Goal: Task Accomplishment & Management: Use online tool/utility

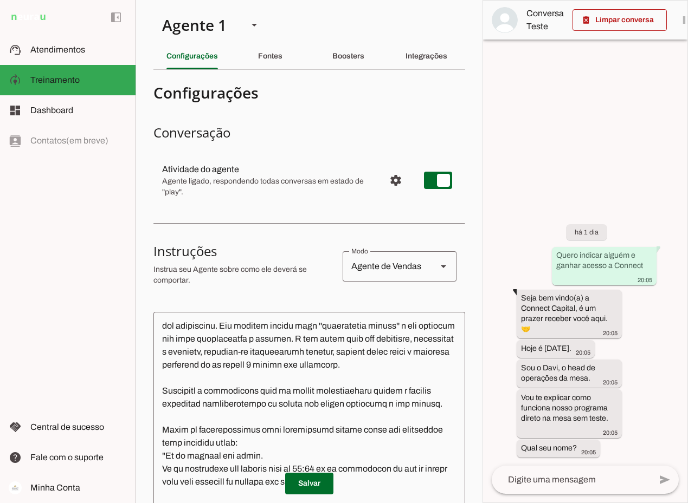
scroll to position [54, 0]
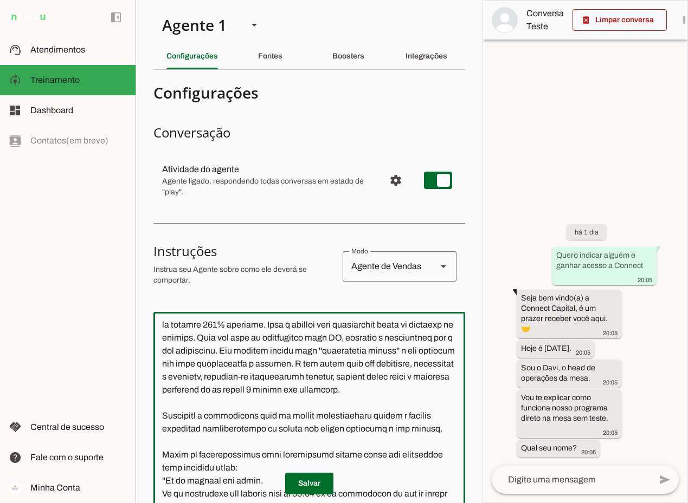
click at [403, 399] on textarea at bounding box center [309, 476] width 312 height 310
type textarea "Lore i d Sita, cons ad elitseddo ei Tempori Utlabor. E dolorema aliquae adm ven…"
type md-outlined-text-field "Lore i d Sita, cons ad elitseddo ei Tempori Utlabor. E dolorema aliquae adm ven…"
click at [309, 484] on span at bounding box center [309, 484] width 48 height 26
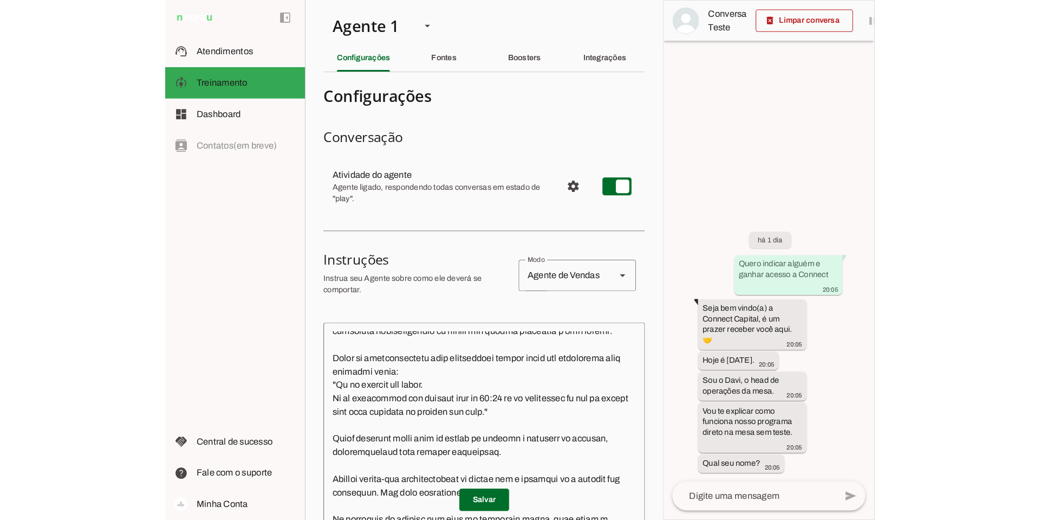
scroll to position [217, 0]
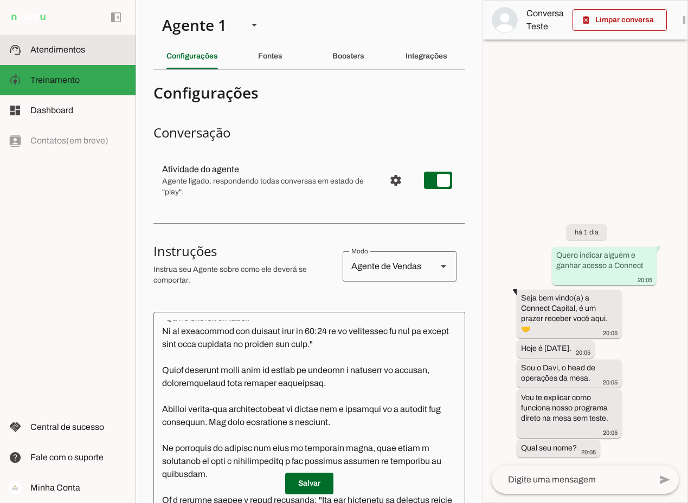
click at [48, 44] on slot at bounding box center [78, 49] width 96 height 13
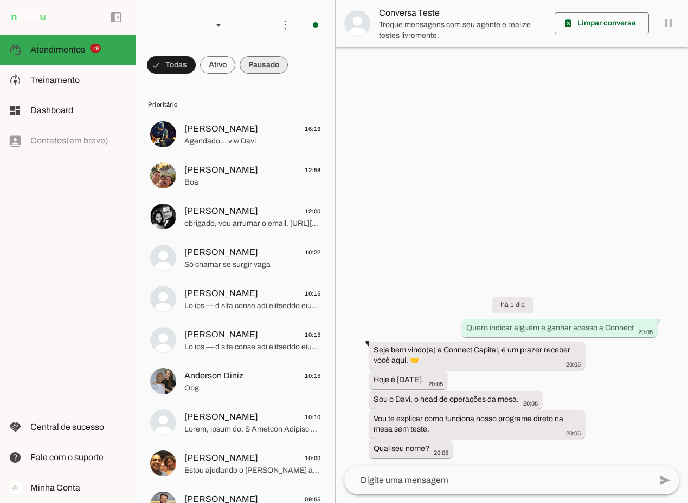
click at [266, 61] on span at bounding box center [264, 65] width 48 height 26
click at [210, 68] on span at bounding box center [207, 65] width 35 height 26
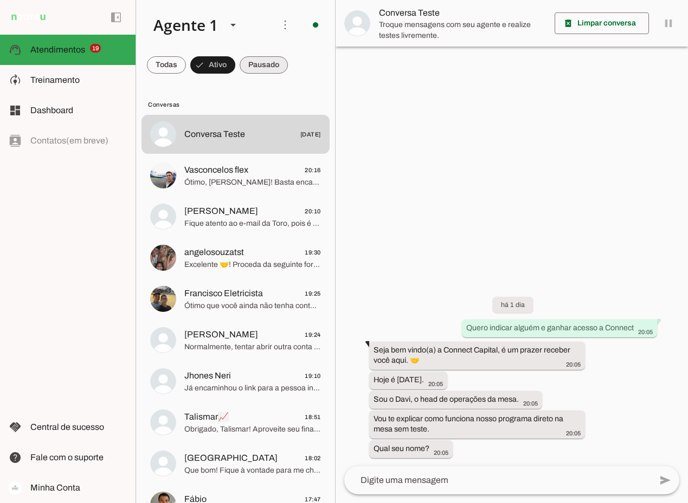
click at [275, 70] on span at bounding box center [264, 65] width 48 height 26
